Goal: Task Accomplishment & Management: Manage account settings

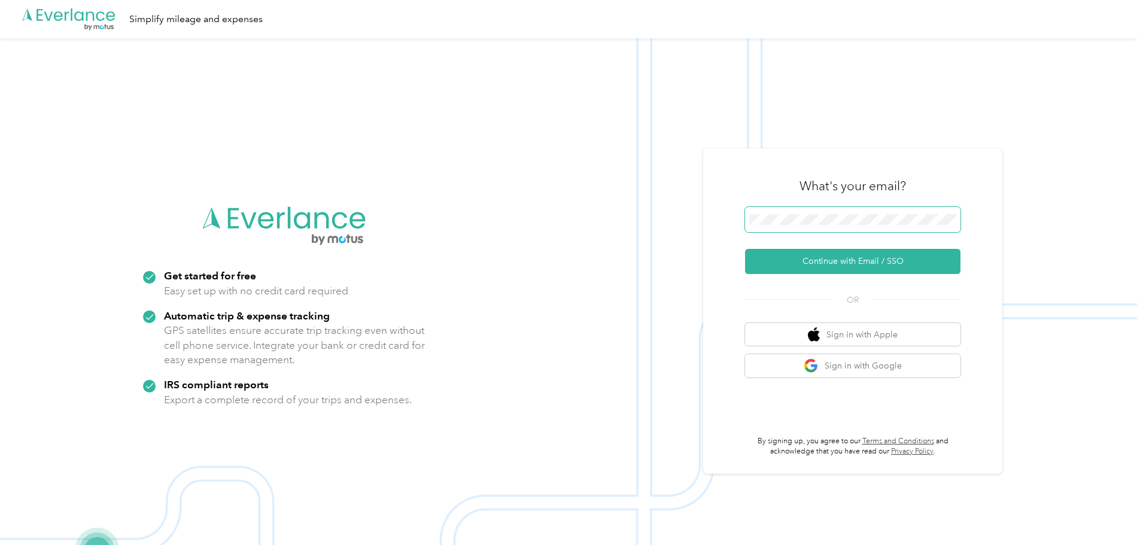
click at [773, 213] on span at bounding box center [852, 219] width 215 height 25
click at [745, 249] on button "Continue with Email / SSO" at bounding box center [852, 261] width 215 height 25
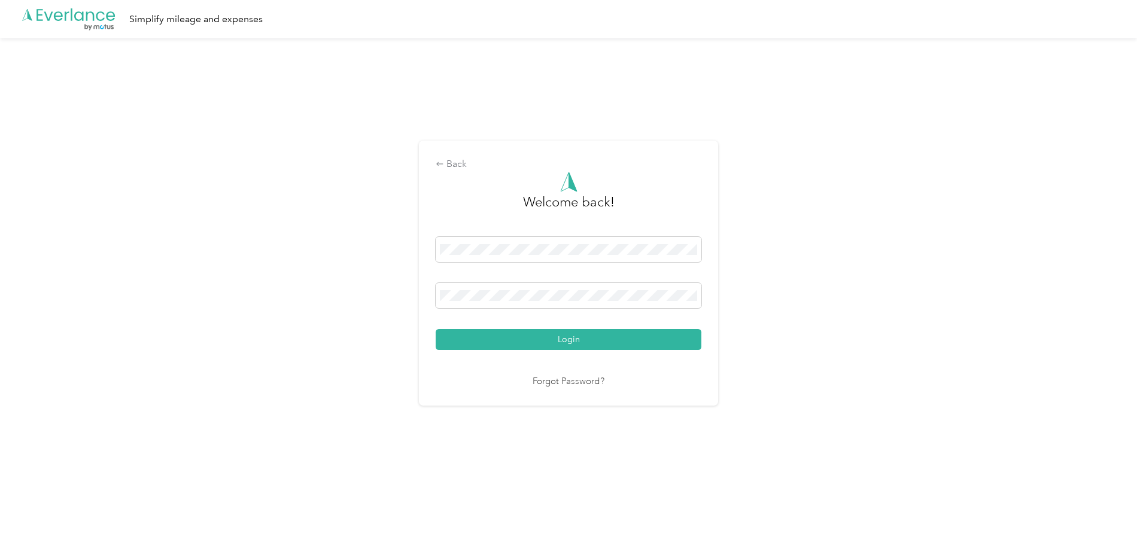
click at [570, 338] on button "Login" at bounding box center [569, 339] width 266 height 21
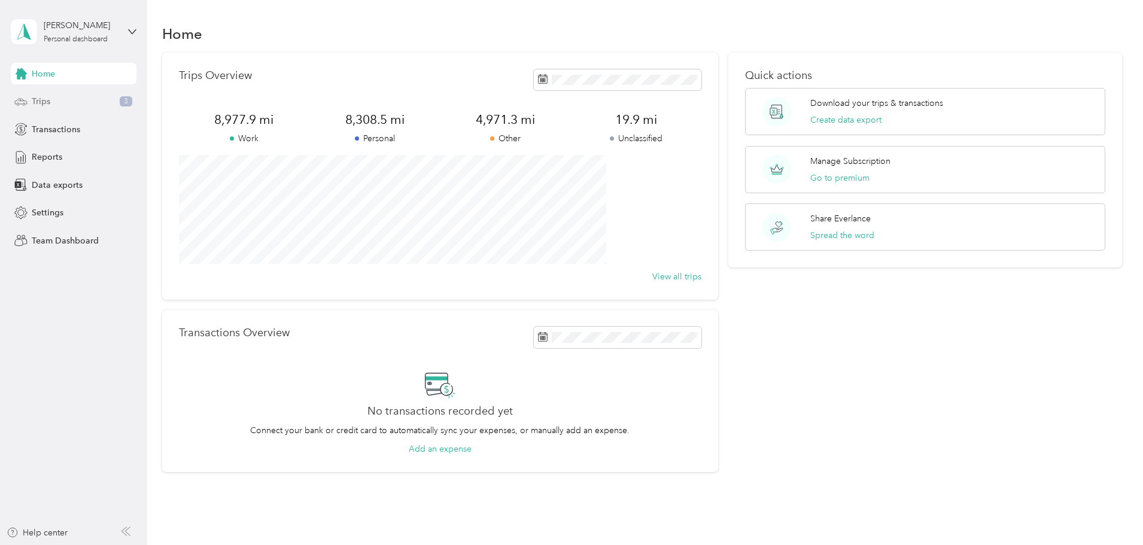
click at [75, 103] on div "Trips 3" at bounding box center [74, 102] width 126 height 22
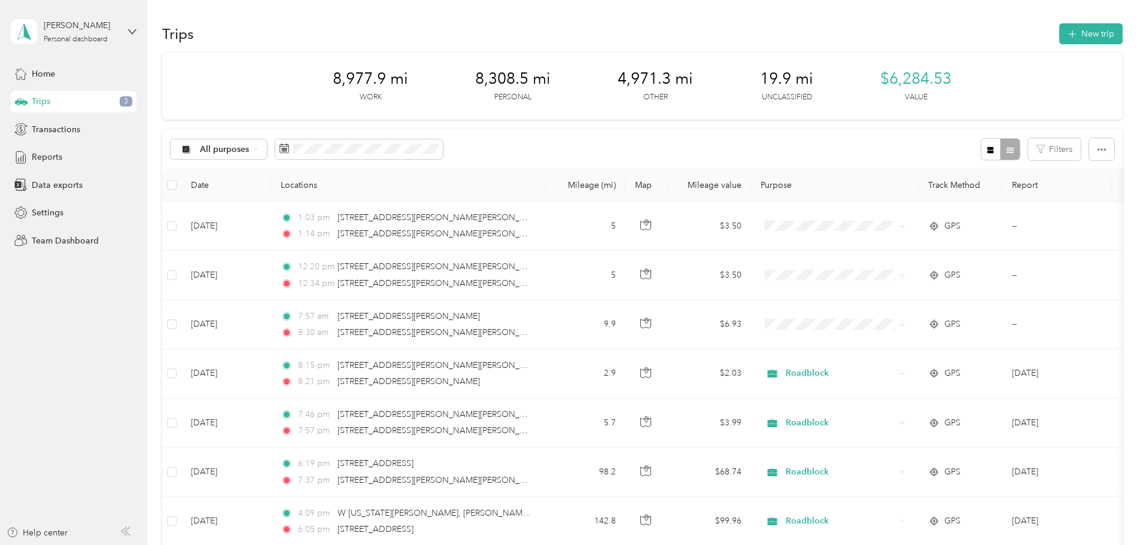
click at [856, 41] on div "Trips New trip" at bounding box center [642, 33] width 960 height 25
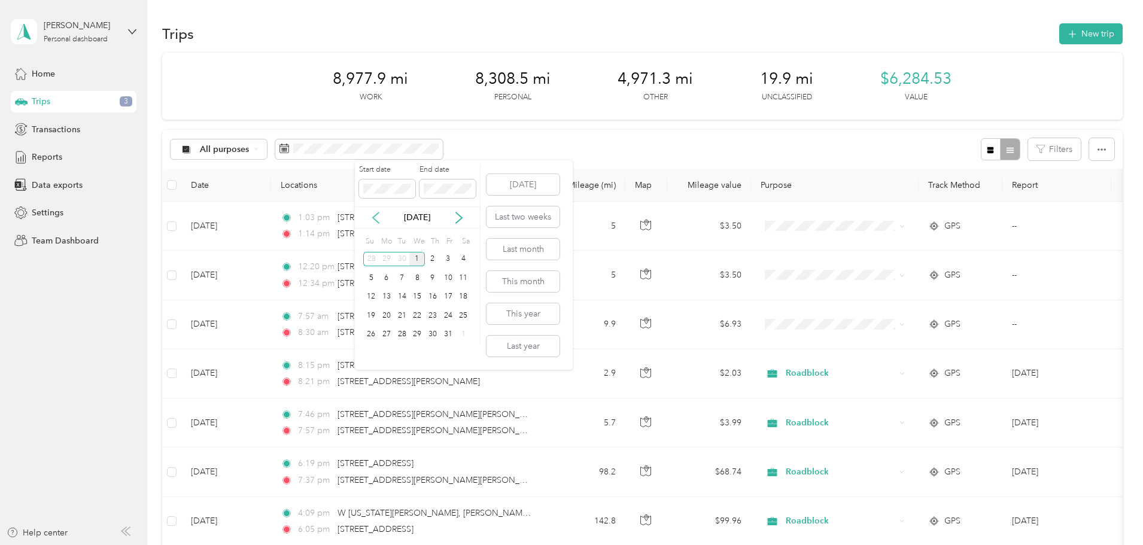
click at [378, 218] on icon at bounding box center [376, 218] width 12 height 12
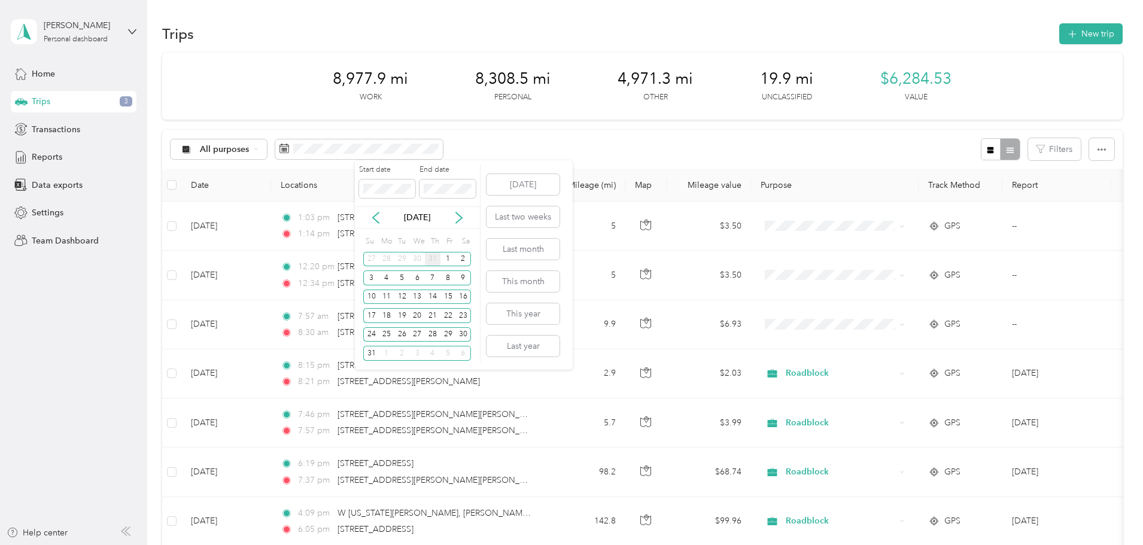
click at [435, 256] on div "31" at bounding box center [433, 259] width 16 height 15
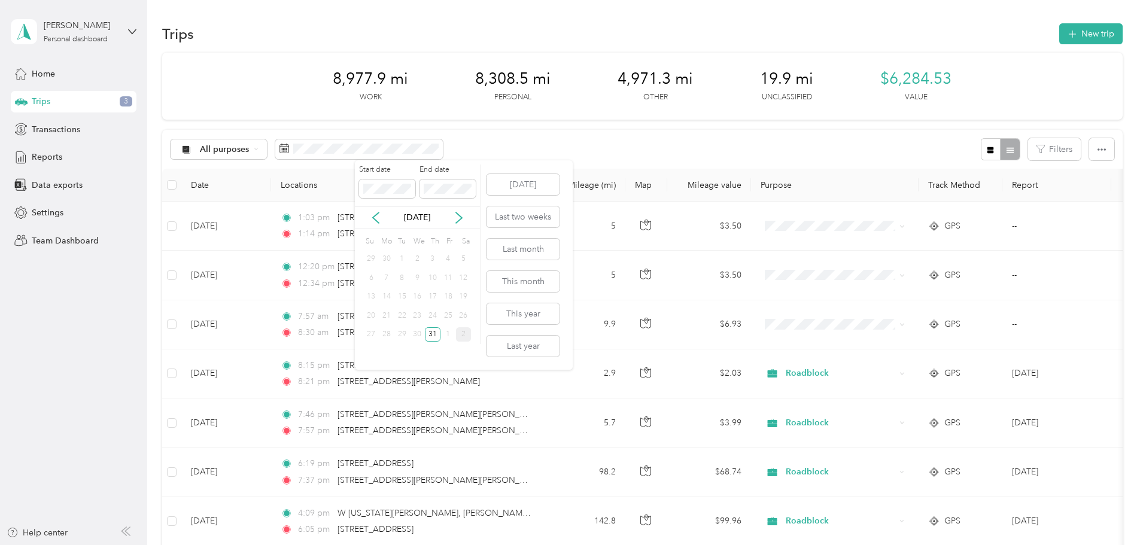
click at [462, 337] on div "2" at bounding box center [464, 334] width 16 height 15
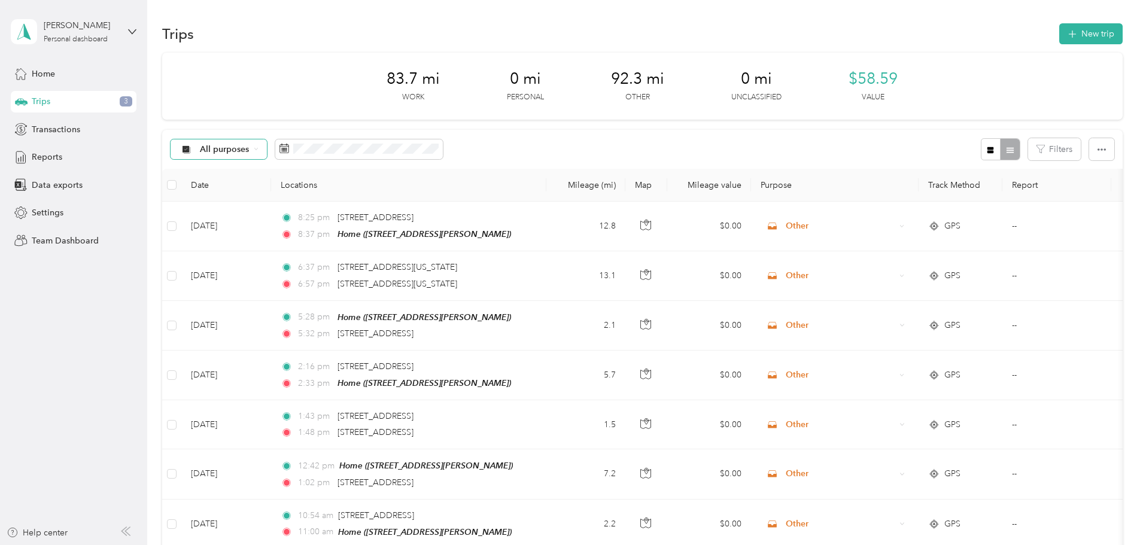
click at [267, 148] on div "All purposes" at bounding box center [218, 149] width 97 height 20
click at [308, 249] on span "Roadblock" at bounding box center [309, 254] width 58 height 13
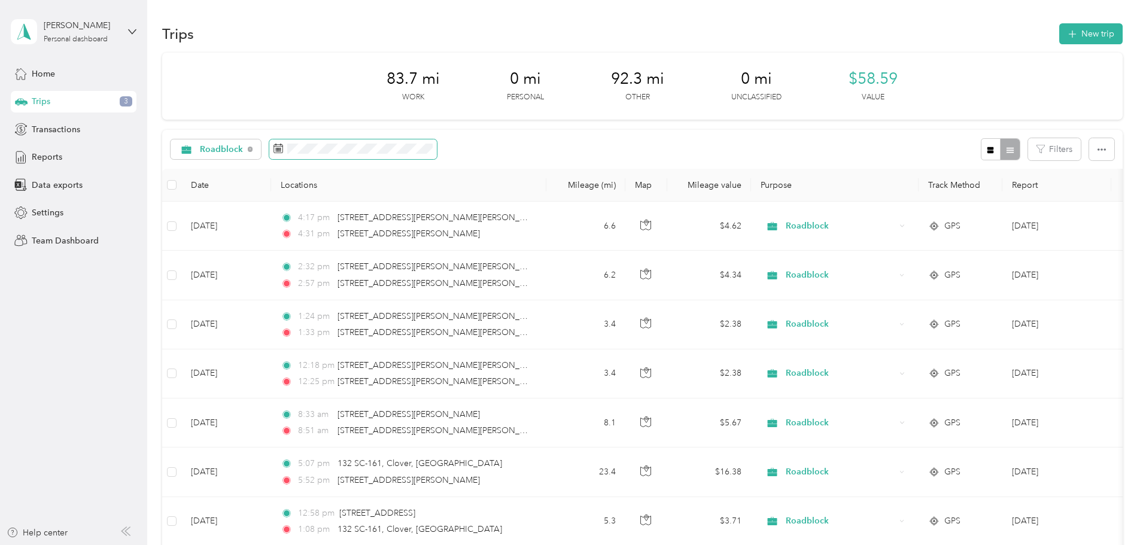
click at [283, 147] on icon at bounding box center [278, 149] width 10 height 10
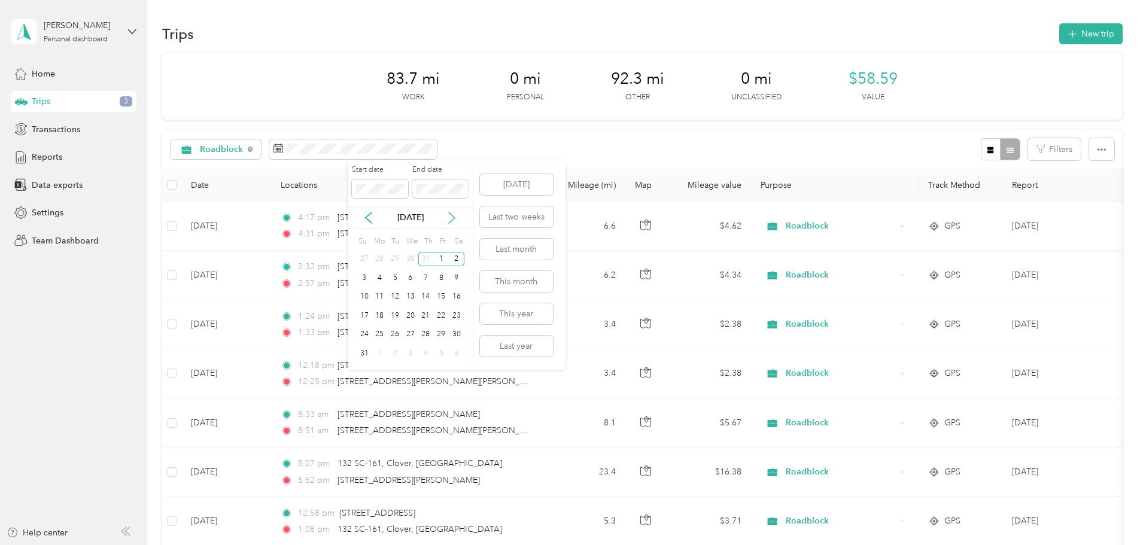
click at [450, 217] on icon at bounding box center [452, 218] width 12 height 12
click at [377, 297] on div "15" at bounding box center [379, 297] width 16 height 15
click at [413, 336] on div "1" at bounding box center [411, 334] width 16 height 15
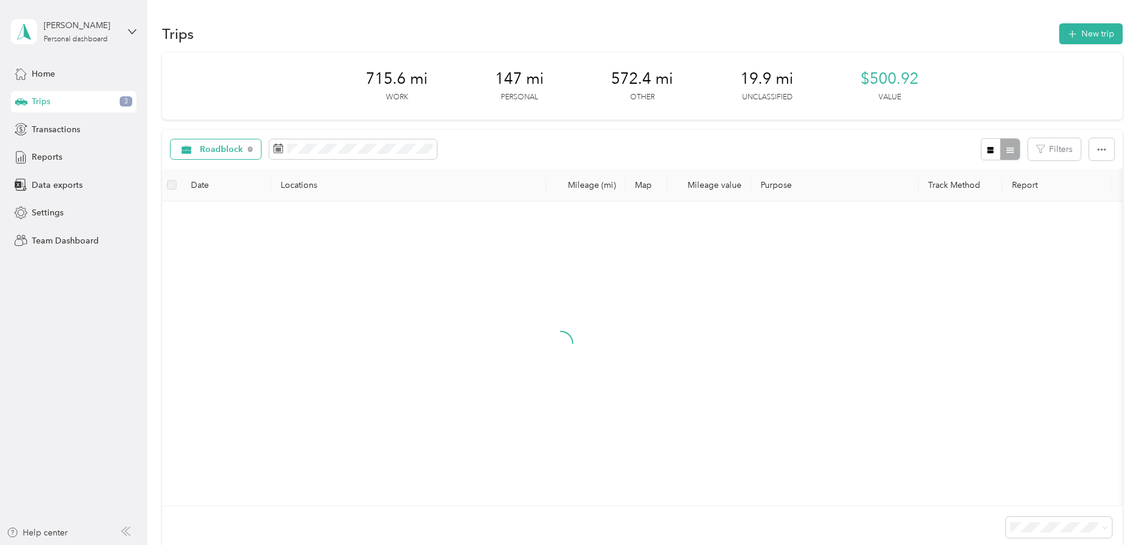
click at [252, 148] on icon at bounding box center [250, 149] width 5 height 5
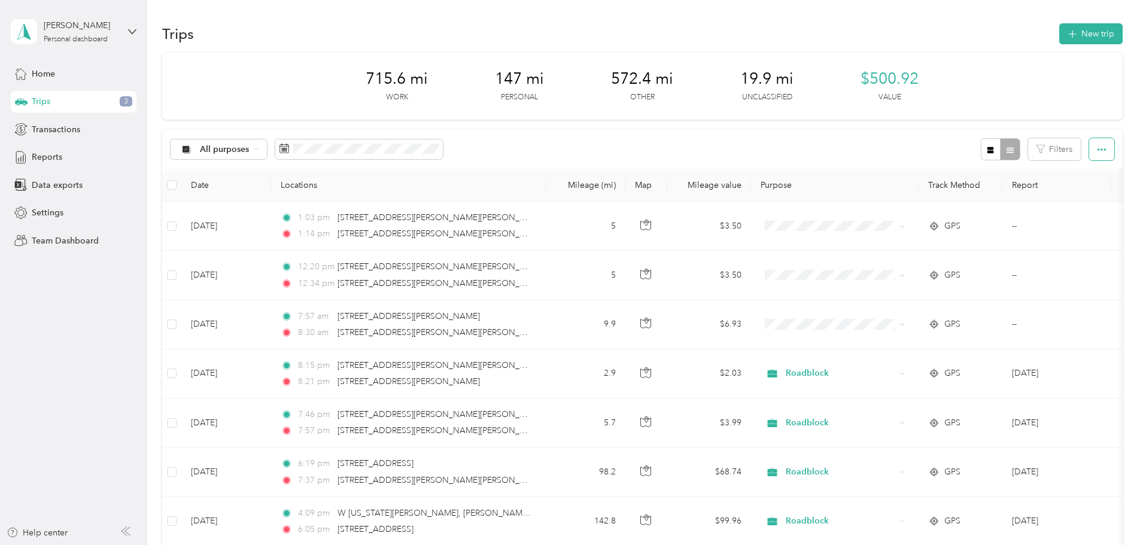
click at [1097, 148] on icon "button" at bounding box center [1101, 149] width 8 height 8
click at [1013, 190] on span "Export" at bounding box center [1001, 193] width 25 height 10
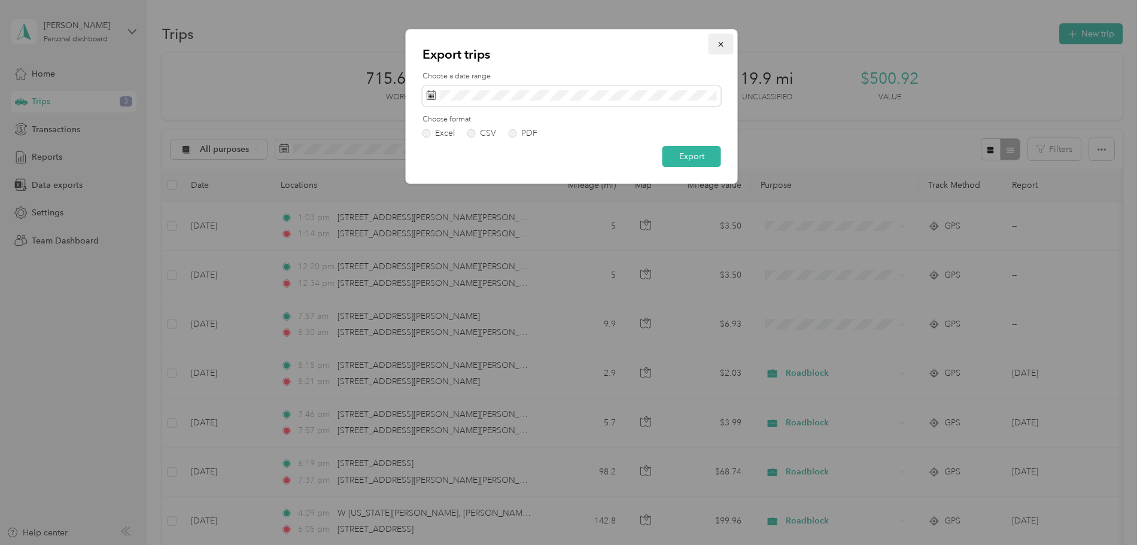
click at [718, 45] on icon "button" at bounding box center [721, 44] width 8 height 8
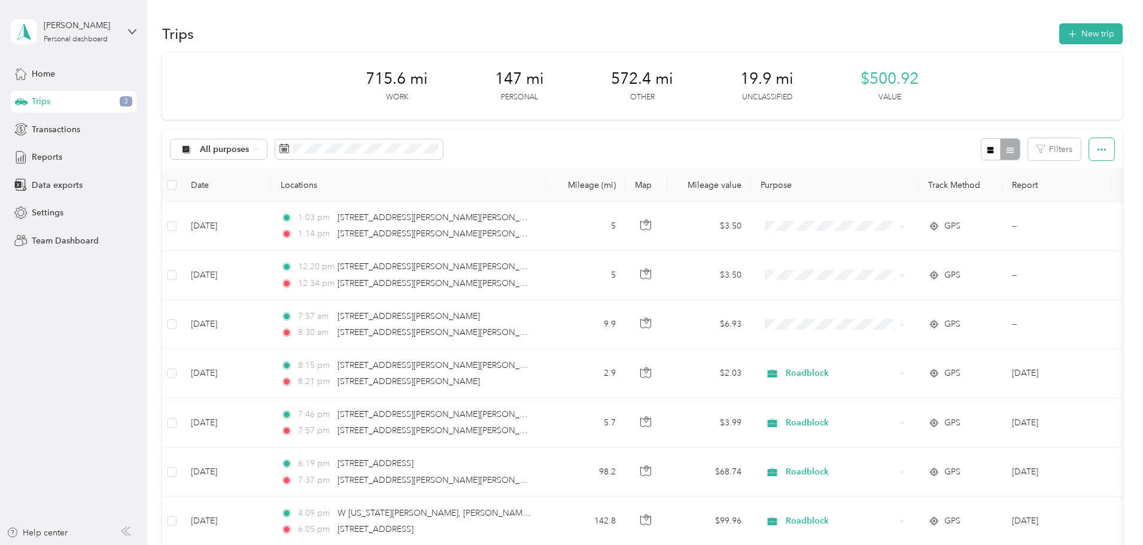
click at [1097, 149] on icon "button" at bounding box center [1101, 149] width 8 height 8
click at [1009, 174] on span "Select all" at bounding box center [1005, 172] width 33 height 10
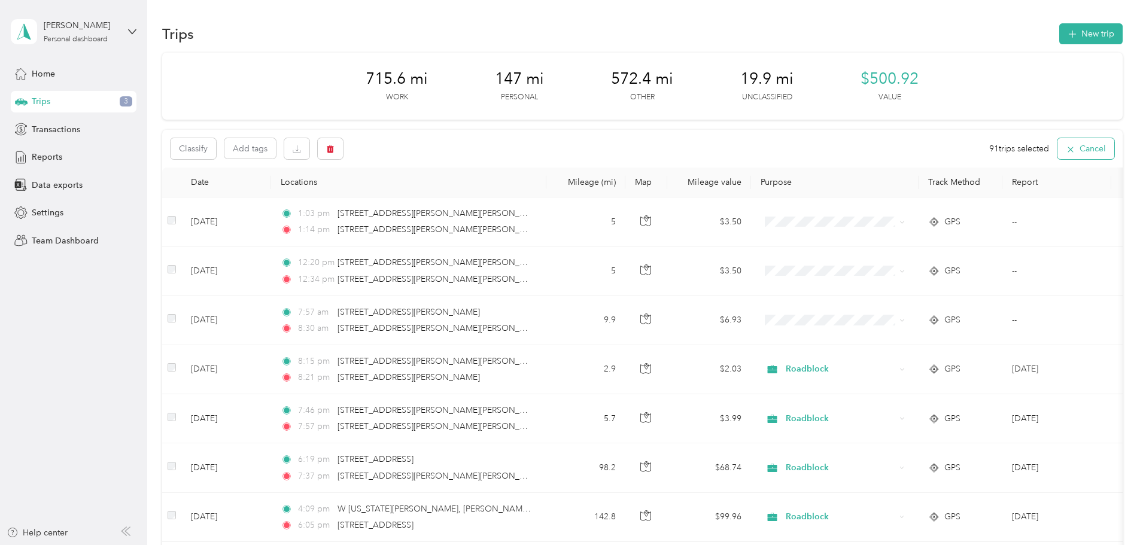
click at [1067, 149] on icon "button" at bounding box center [1069, 149] width 5 height 5
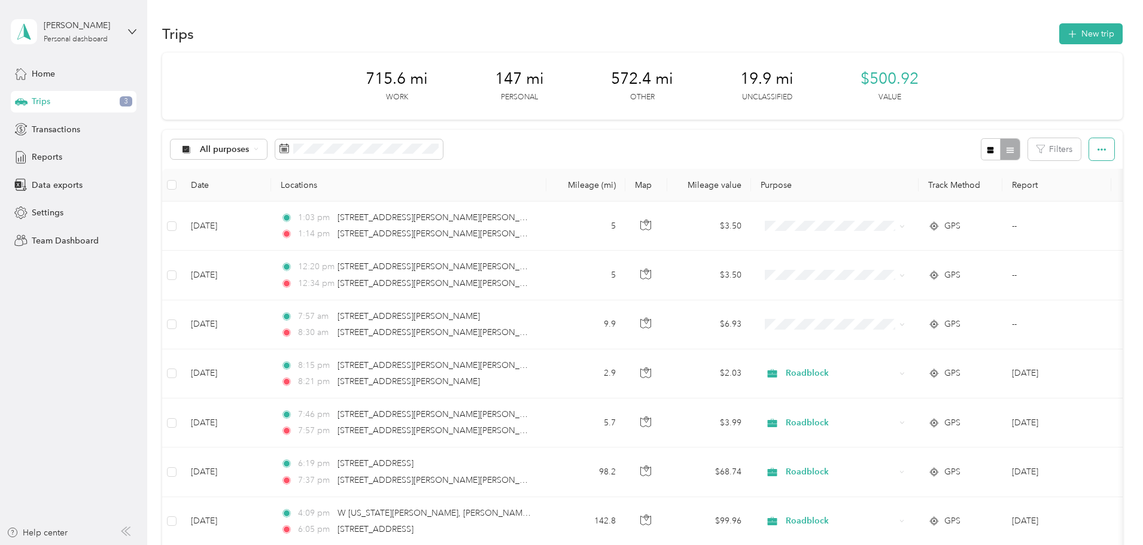
click at [1097, 153] on icon "button" at bounding box center [1101, 149] width 8 height 8
click at [1003, 196] on span "Export" at bounding box center [1001, 193] width 25 height 10
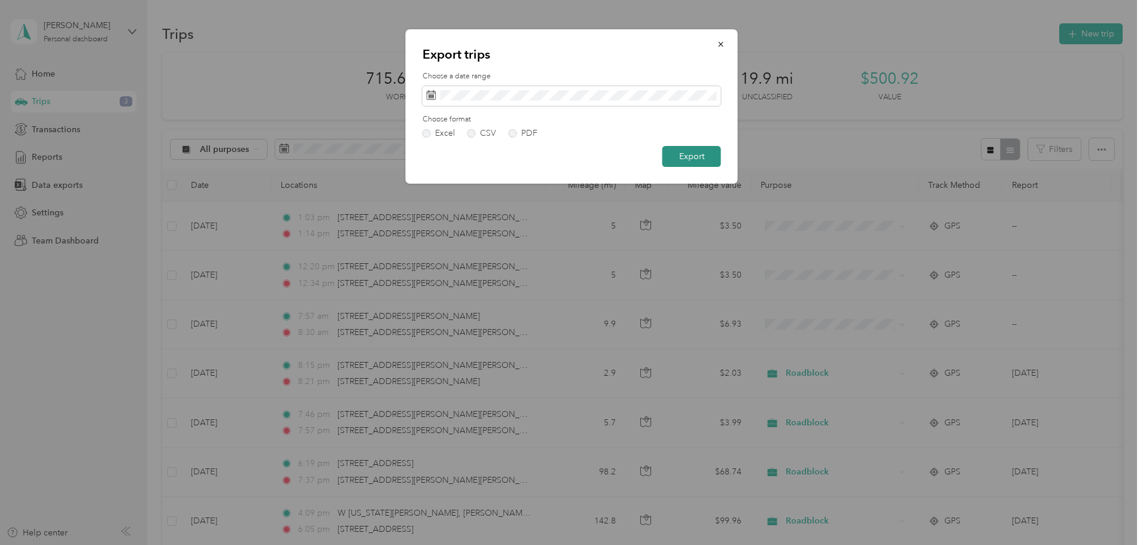
click at [693, 152] on button "Export" at bounding box center [691, 156] width 59 height 21
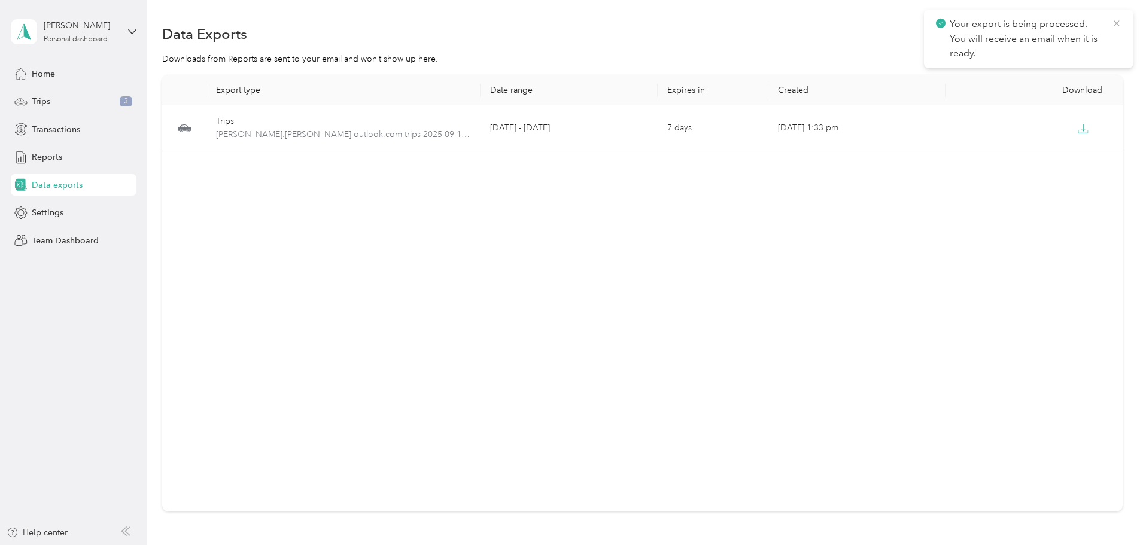
click at [1117, 23] on icon at bounding box center [1116, 23] width 10 height 11
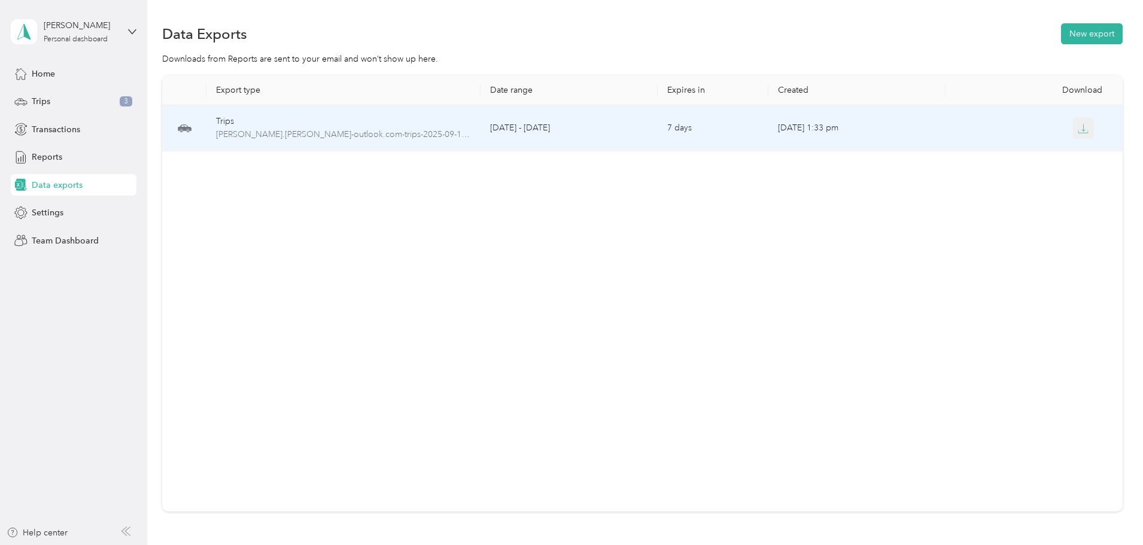
click at [1073, 129] on button "button" at bounding box center [1084, 128] width 22 height 22
